Goal: Task Accomplishment & Management: Complete application form

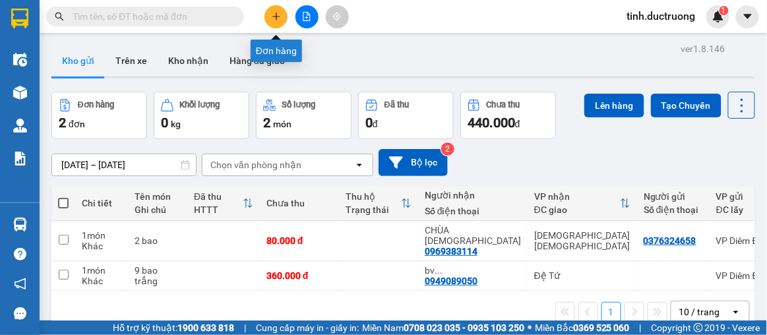
click at [272, 13] on icon "plus" at bounding box center [276, 16] width 9 height 9
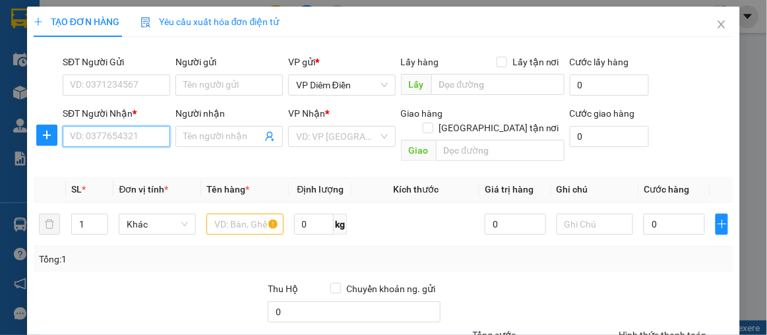
click at [150, 138] on input "SĐT Người Nhận *" at bounding box center [117, 136] width 108 height 21
type input "0983662491"
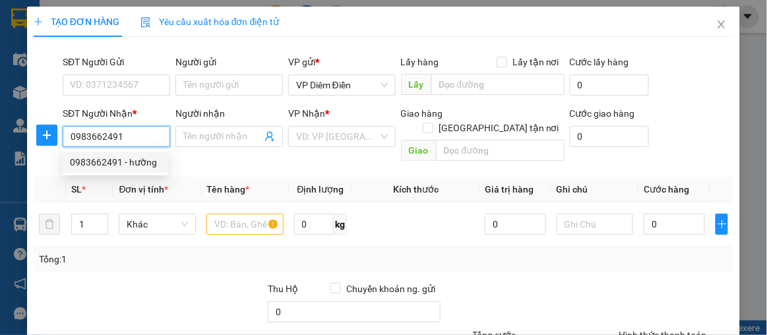
click at [129, 158] on div "0983662491 - hường" at bounding box center [115, 162] width 90 height 15
type input "hường"
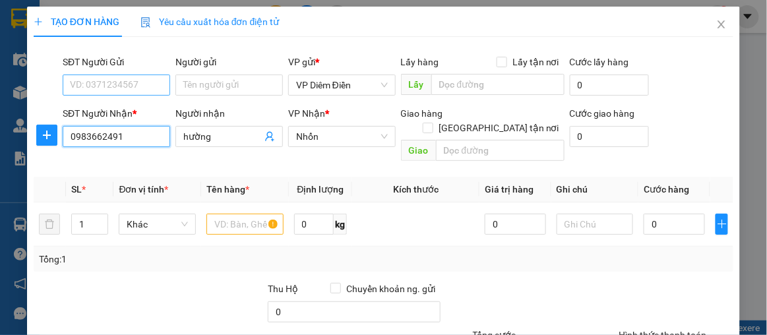
type input "0983662491"
click at [145, 84] on input "SĐT Người Gửi" at bounding box center [117, 85] width 108 height 21
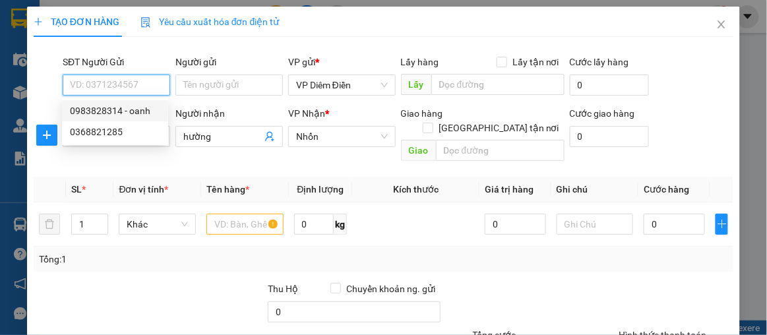
click at [135, 106] on div "0983828314 - oanh" at bounding box center [115, 111] width 90 height 15
type input "0983828314"
type input "oanh"
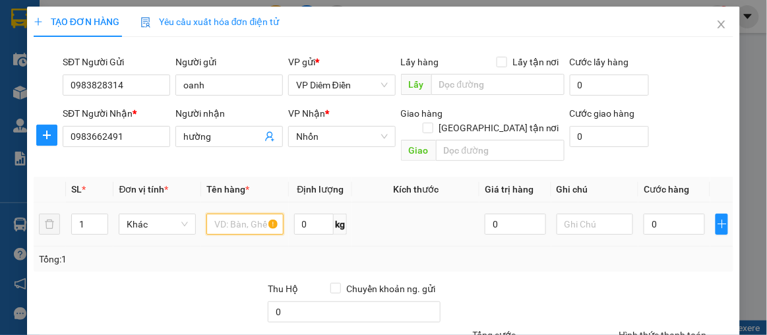
click at [224, 214] on input "text" at bounding box center [244, 224] width 77 height 21
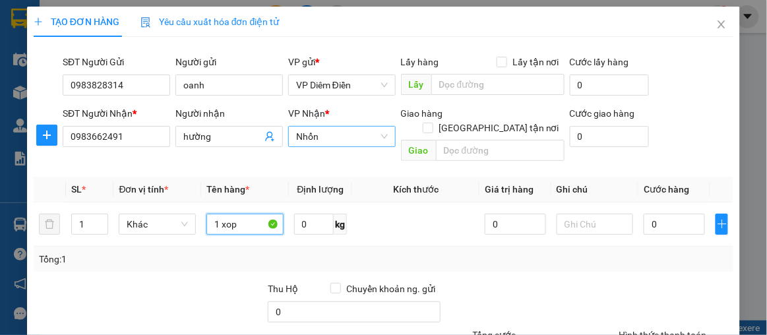
click at [328, 136] on span "Nhổn" at bounding box center [342, 137] width 92 height 20
type input "1 xop"
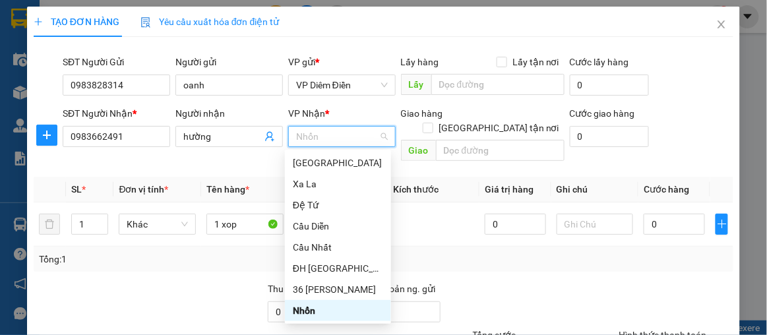
click at [332, 309] on div "Nhổn" at bounding box center [338, 310] width 90 height 15
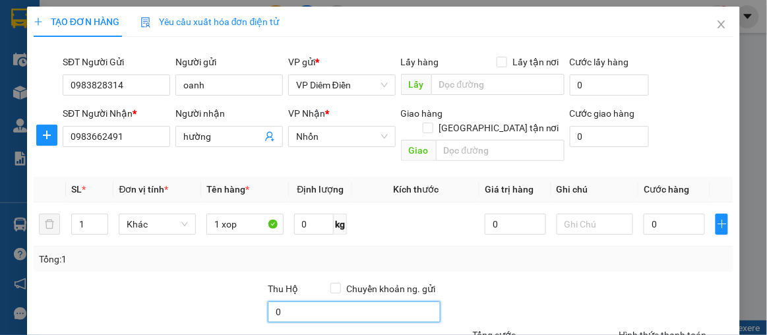
click at [289, 301] on input "0" at bounding box center [354, 311] width 173 height 21
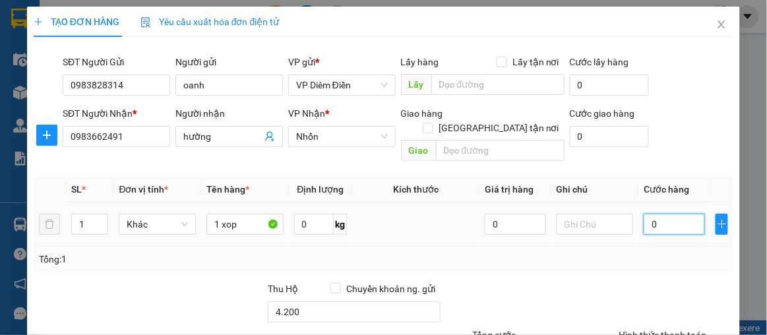
type input "4.200.000"
click at [681, 214] on input "0" at bounding box center [674, 224] width 61 height 21
click at [683, 214] on input "0" at bounding box center [674, 224] width 61 height 21
type input "06"
type input "6"
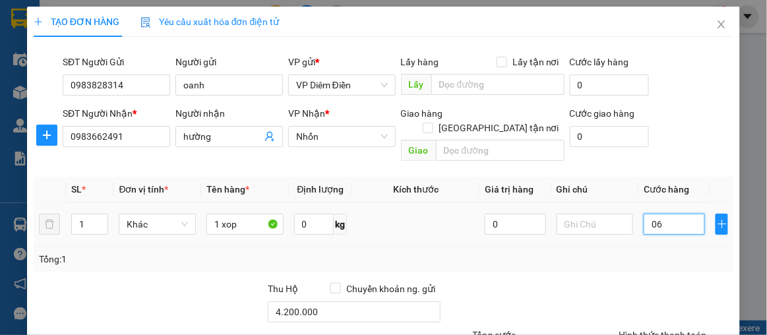
type input "6"
type input "060"
type input "60"
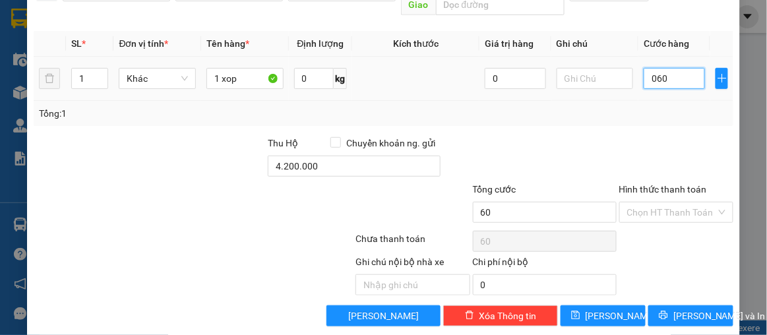
drag, startPoint x: 658, startPoint y: 67, endPoint x: 632, endPoint y: 77, distance: 28.2
click at [638, 77] on td "060" at bounding box center [674, 79] width 72 height 44
type input "0"
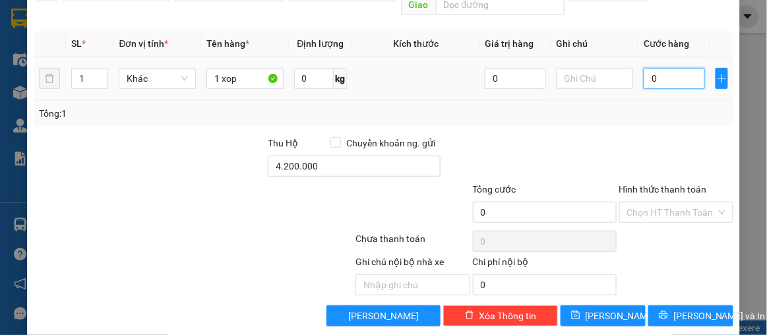
click at [656, 68] on input "0" at bounding box center [674, 78] width 61 height 21
type input "06"
type input "6"
type input "060"
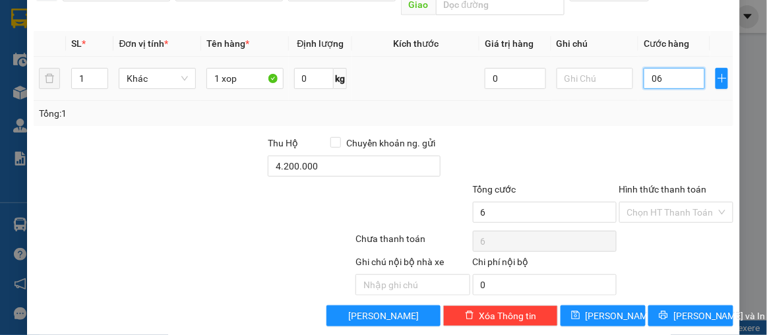
type input "60"
type input "60.000"
click at [655, 184] on label "Hình thức thanh toán" at bounding box center [663, 189] width 88 height 11
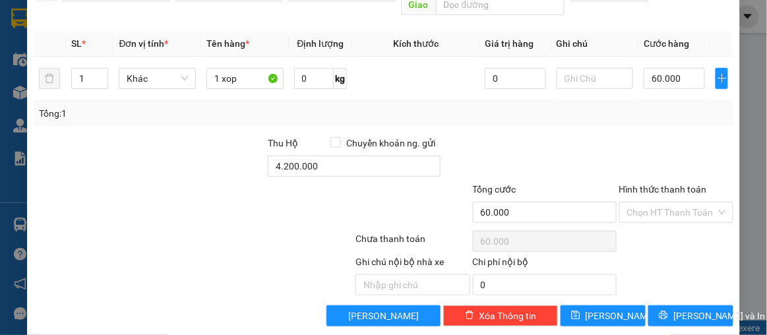
click at [655, 202] on input "Hình thức thanh toán" at bounding box center [672, 212] width 90 height 20
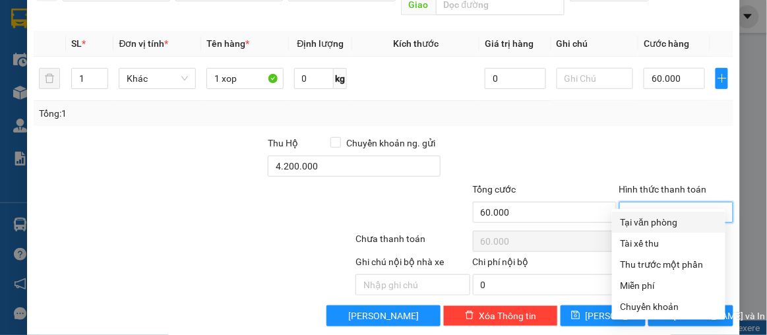
click at [668, 224] on div "Tại văn phòng" at bounding box center [669, 222] width 98 height 15
type input "0"
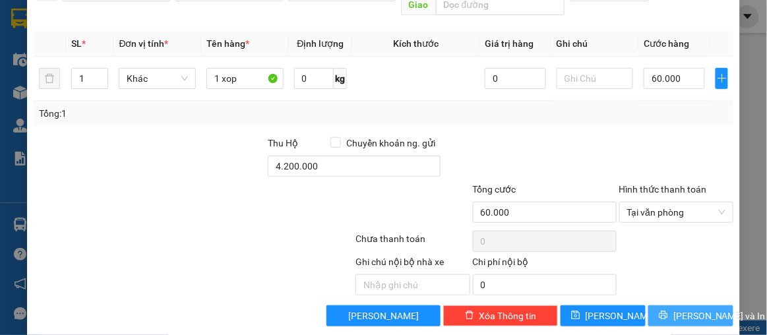
click at [671, 305] on button "[PERSON_NAME] và In" at bounding box center [690, 315] width 85 height 21
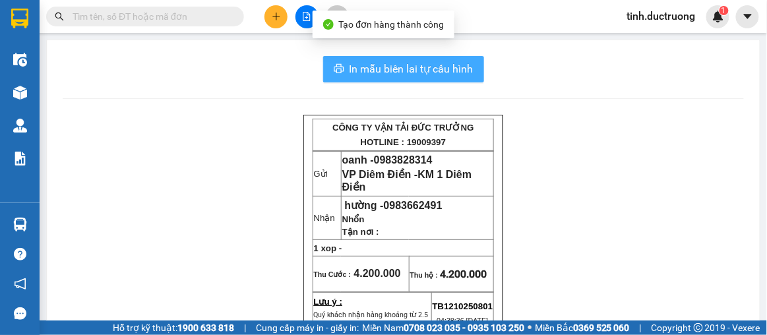
click at [455, 65] on span "In mẫu biên lai tự cấu hình" at bounding box center [412, 69] width 124 height 16
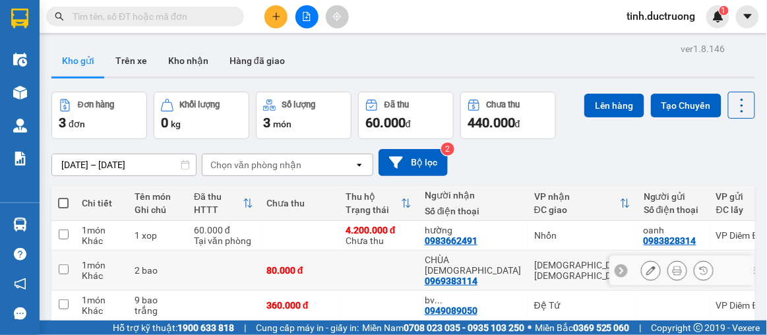
click at [65, 265] on input "checkbox" at bounding box center [64, 270] width 10 height 10
checkbox input "true"
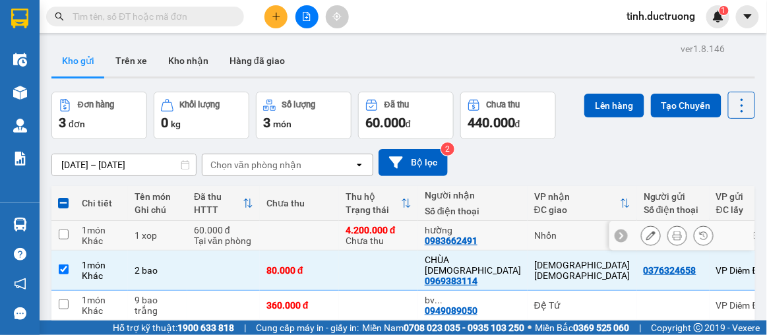
click at [65, 232] on input "checkbox" at bounding box center [64, 235] width 10 height 10
checkbox input "true"
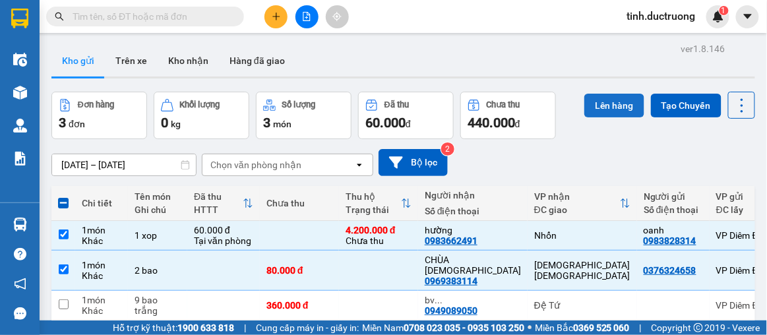
click at [614, 102] on button "Lên hàng" at bounding box center [614, 106] width 60 height 24
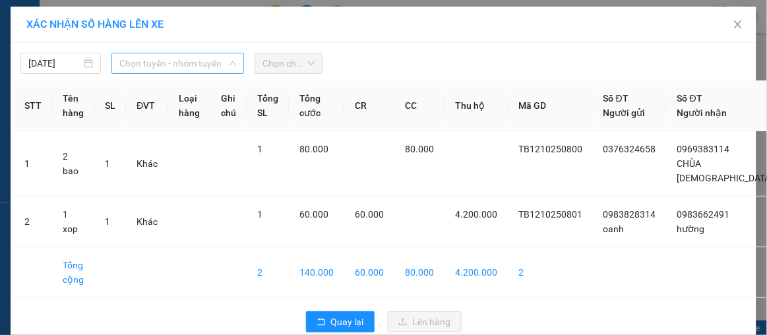
click at [157, 57] on span "Chọn tuyến - nhóm tuyến" at bounding box center [177, 63] width 117 height 20
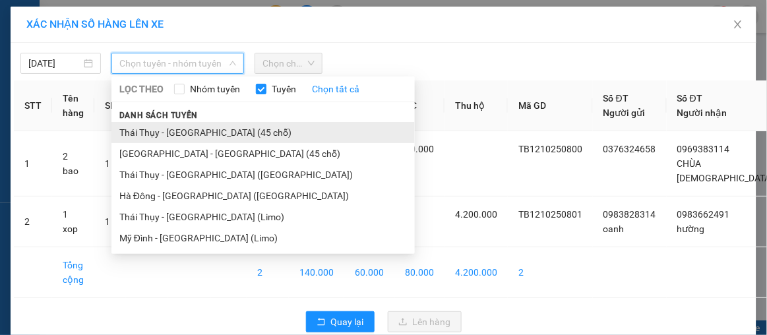
click at [146, 134] on li "Thái Thụy - [GEOGRAPHIC_DATA] (45 chỗ)" at bounding box center [262, 132] width 303 height 21
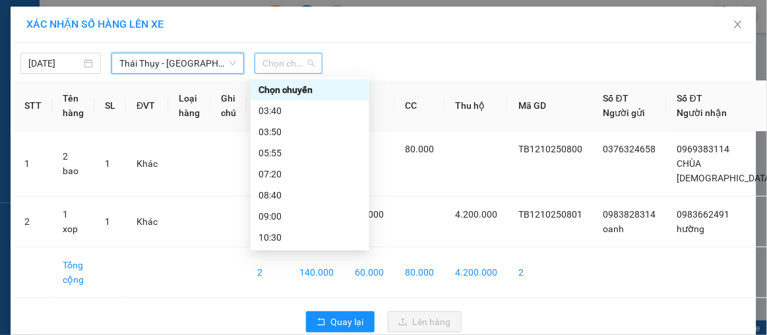
click at [279, 66] on span "Chọn chuyến" at bounding box center [288, 63] width 51 height 20
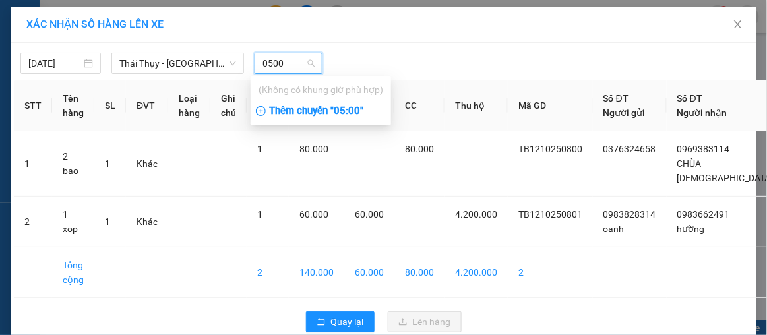
type input "0500"
click at [344, 107] on div "Thêm chuyến " 05:00 "" at bounding box center [321, 111] width 140 height 22
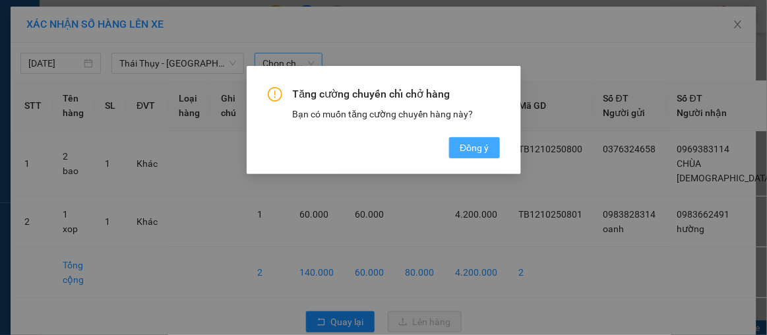
click at [480, 147] on span "Đồng ý" at bounding box center [474, 147] width 29 height 15
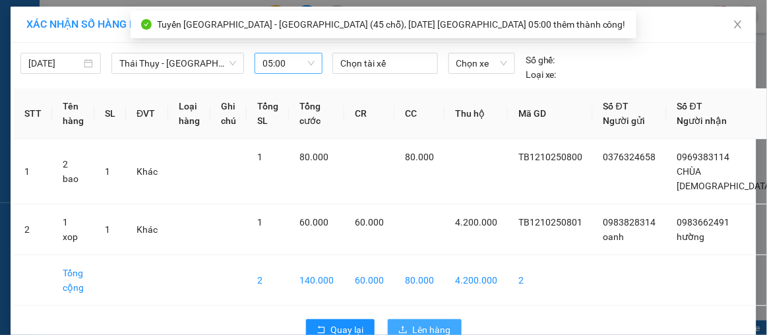
click at [431, 327] on span "Lên hàng" at bounding box center [432, 330] width 38 height 15
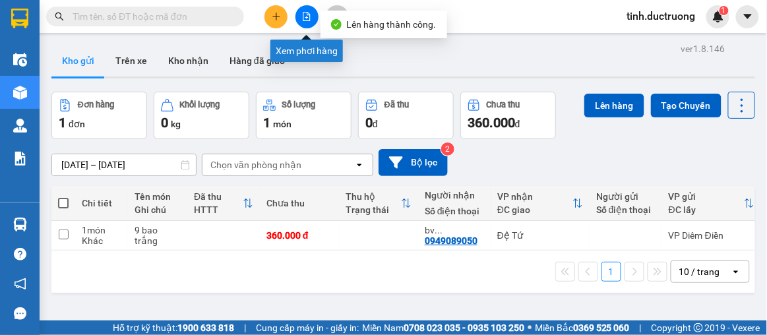
click at [306, 16] on icon "file-add" at bounding box center [306, 16] width 7 height 9
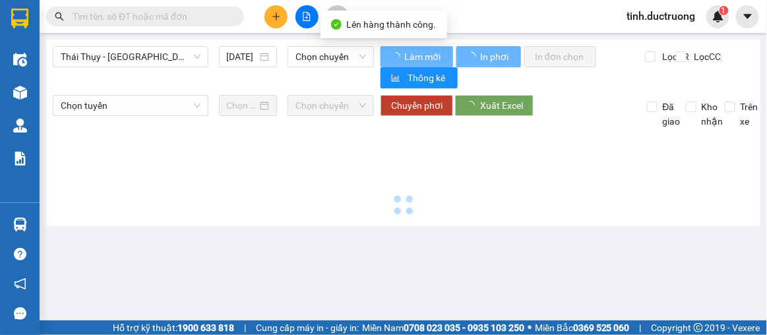
type input "[DATE]"
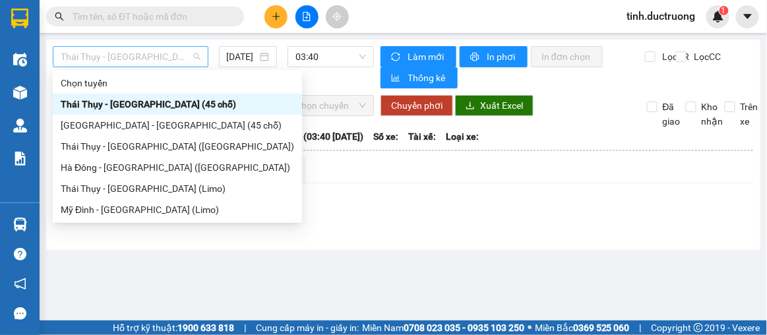
click at [167, 55] on span "Thái Thụy - [GEOGRAPHIC_DATA] (45 chỗ)" at bounding box center [131, 57] width 140 height 20
click at [147, 106] on div "Thái Thụy - [GEOGRAPHIC_DATA] (45 chỗ)" at bounding box center [177, 104] width 233 height 15
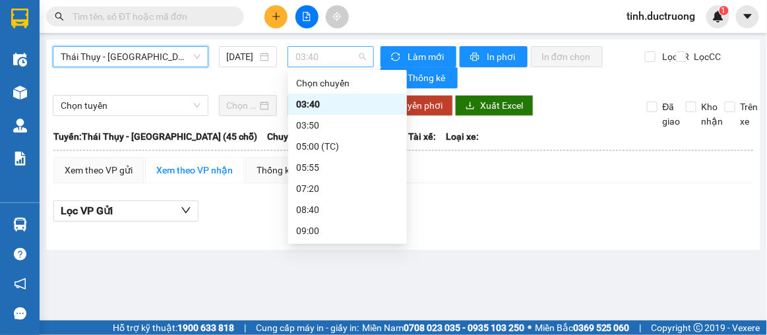
click at [325, 57] on span "03:40" at bounding box center [331, 57] width 71 height 20
click at [323, 150] on div "05:00 (TC)" at bounding box center [347, 146] width 103 height 15
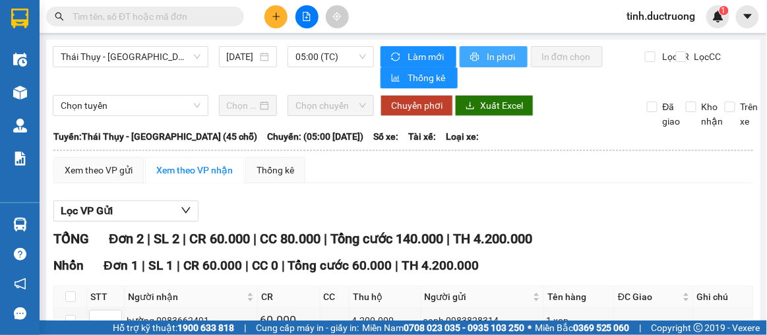
click at [489, 57] on span "In phơi" at bounding box center [502, 56] width 30 height 15
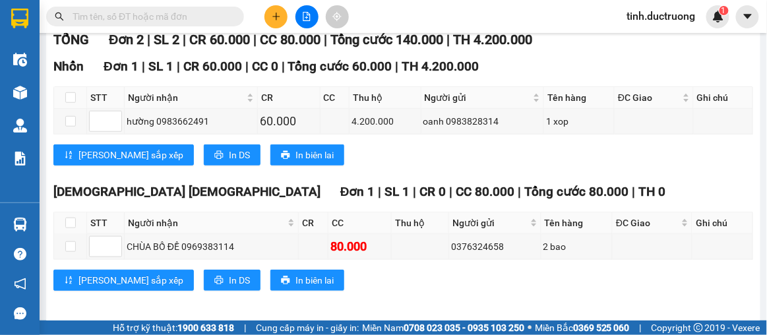
scroll to position [202, 0]
